Goal: Transaction & Acquisition: Purchase product/service

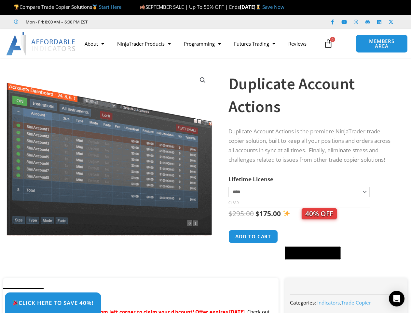
click at [206, 156] on img at bounding box center [134, 172] width 259 height 206
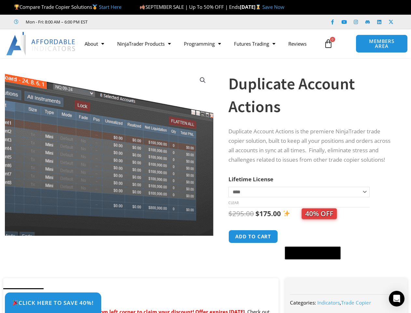
click at [329, 44] on icon at bounding box center [328, 43] width 9 height 9
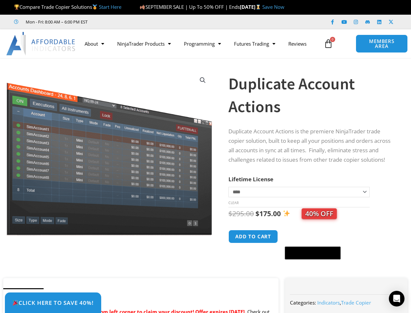
click at [109, 152] on img at bounding box center [86, 152] width 259 height 206
